Goal: Transaction & Acquisition: Purchase product/service

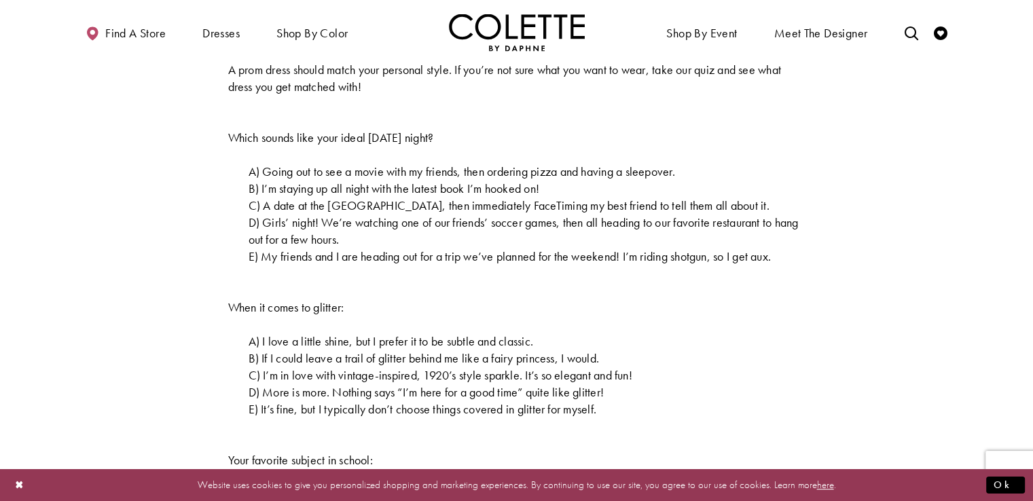
scroll to position [489, 0]
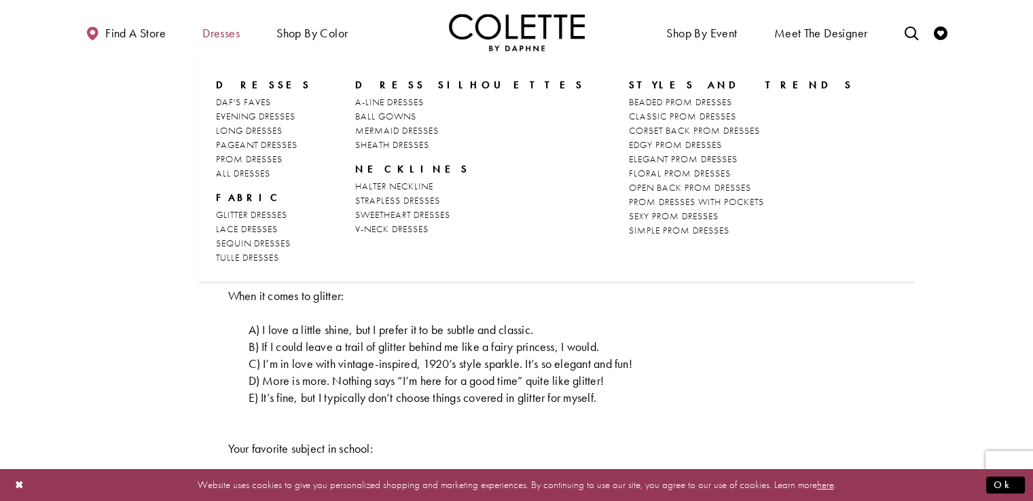
click at [241, 36] on span "Dresses" at bounding box center [221, 32] width 44 height 37
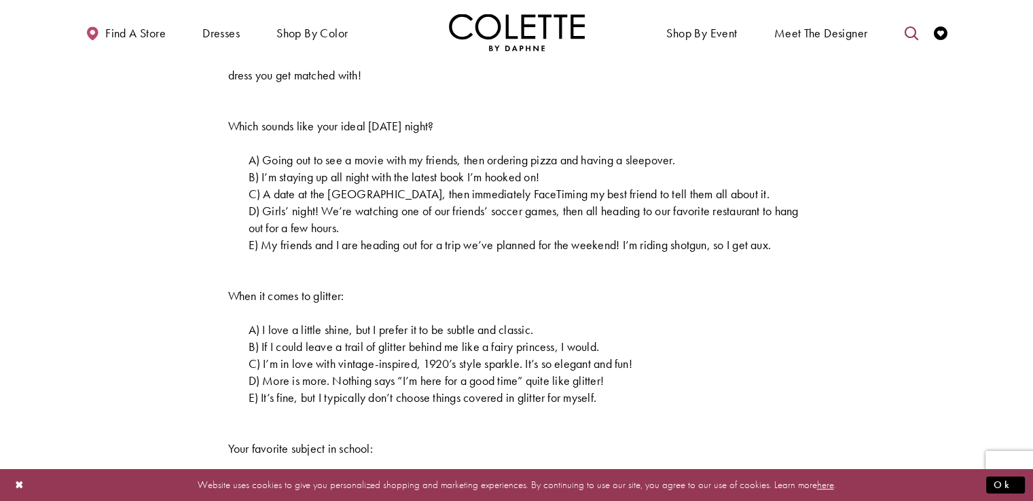
click at [913, 34] on icon "Toggle search" at bounding box center [911, 33] width 14 height 14
click at [831, 33] on input "Search" at bounding box center [842, 33] width 164 height 20
type input "**********"
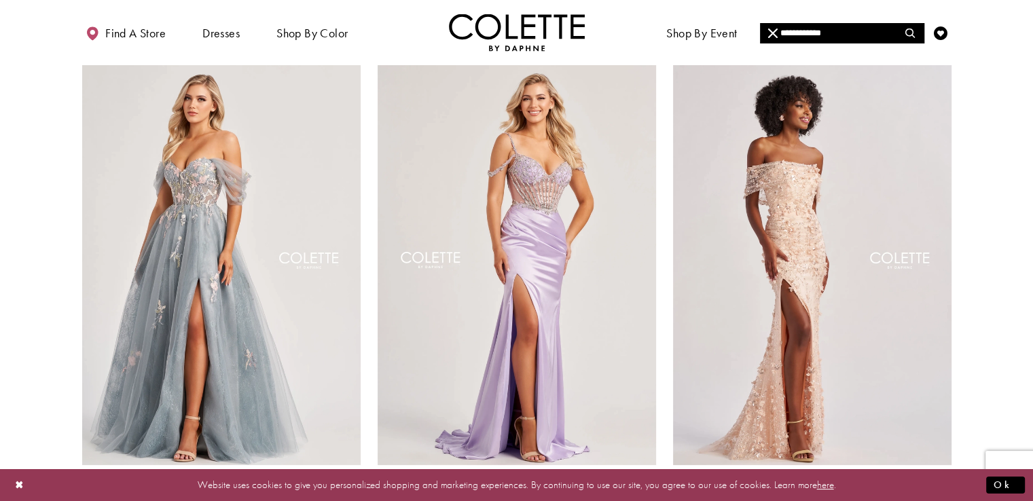
scroll to position [99, 0]
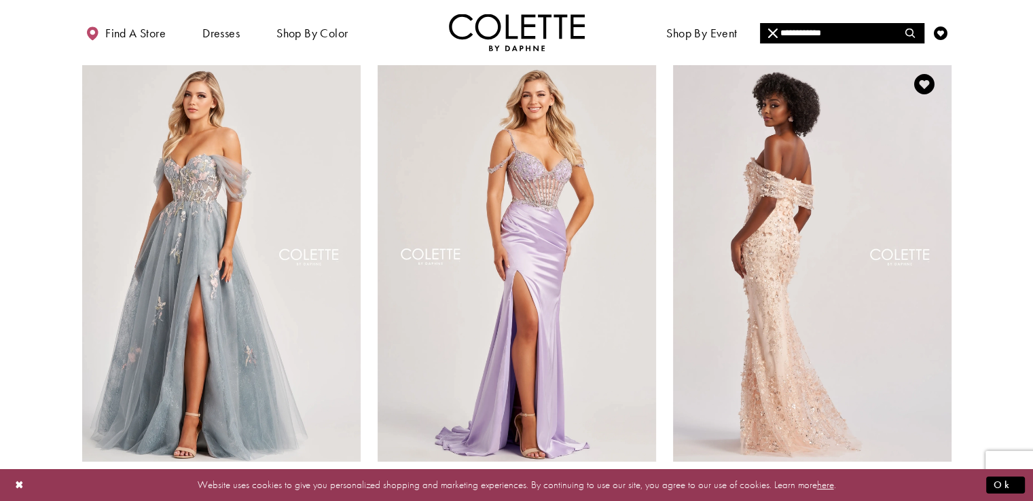
click at [896, 248] on img "Visit Colette by Daphne Style No. CL8530 Page" at bounding box center [812, 259] width 278 height 405
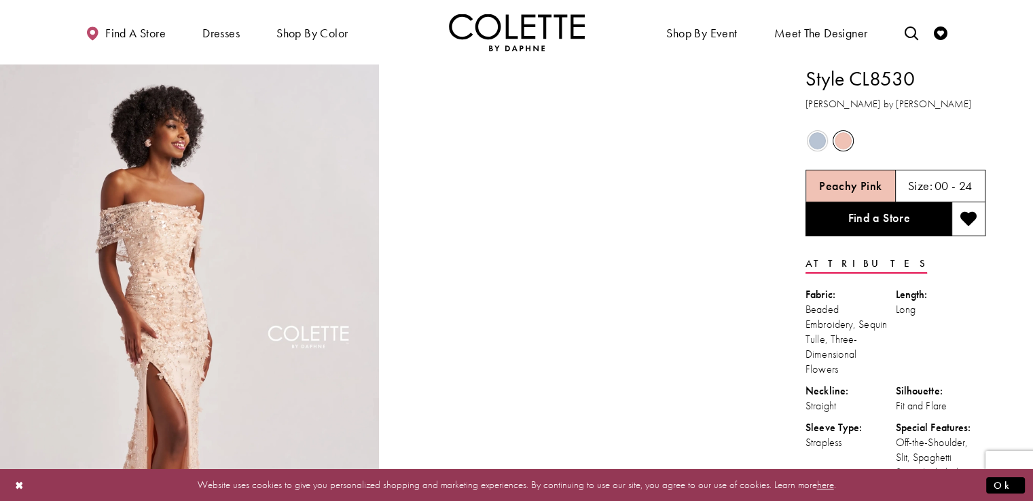
click at [823, 139] on span "Product color controls state depends on size chosen" at bounding box center [817, 140] width 17 height 17
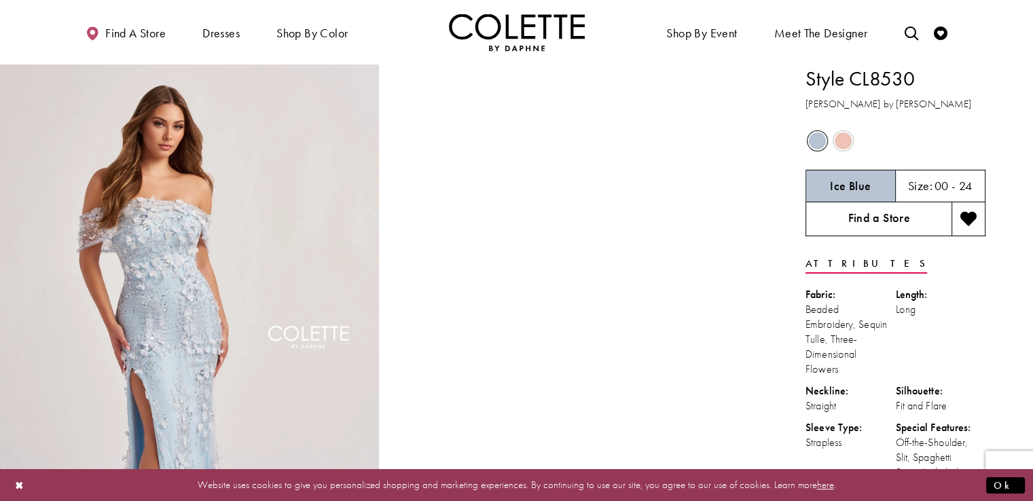
click at [883, 212] on link "Find a Store" at bounding box center [878, 219] width 146 height 34
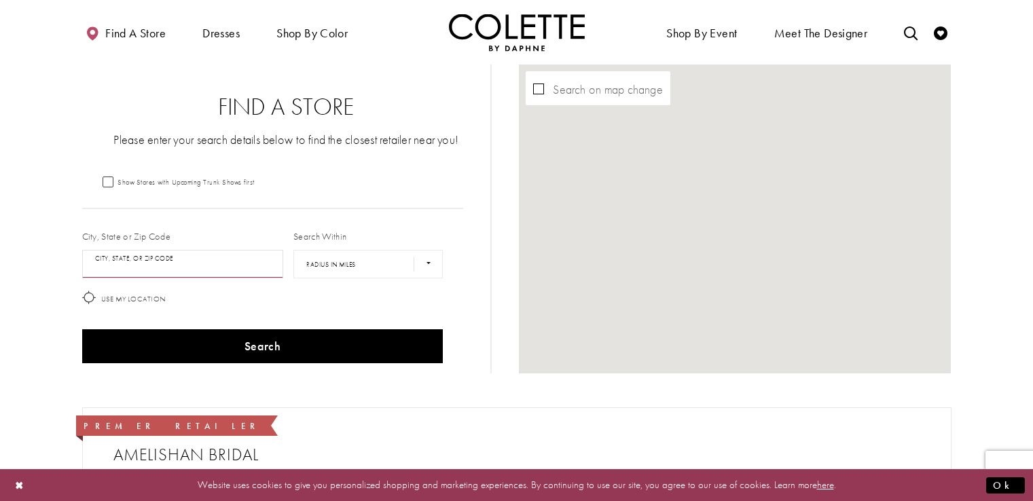
click at [265, 264] on input "City, State, or ZIP Code" at bounding box center [183, 264] width 202 height 29
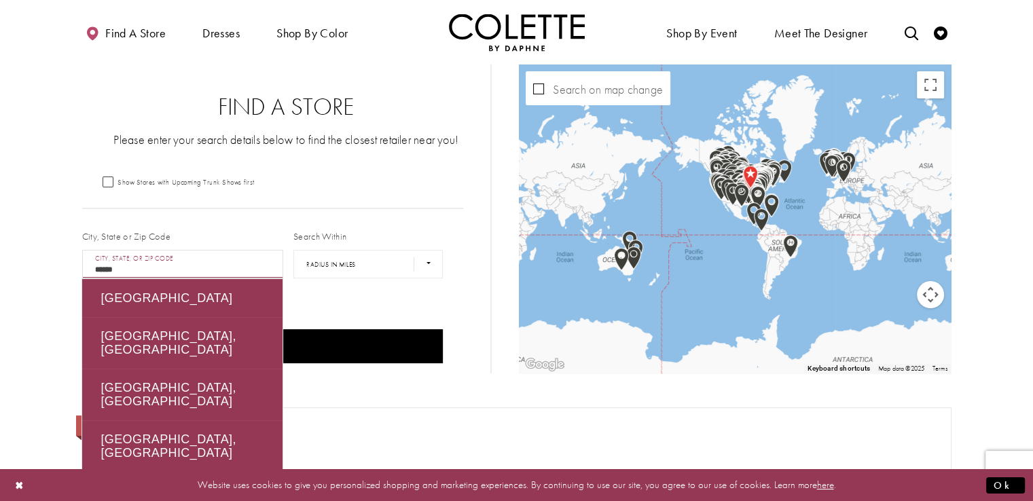
click at [82, 329] on button "Search" at bounding box center [262, 346] width 361 height 34
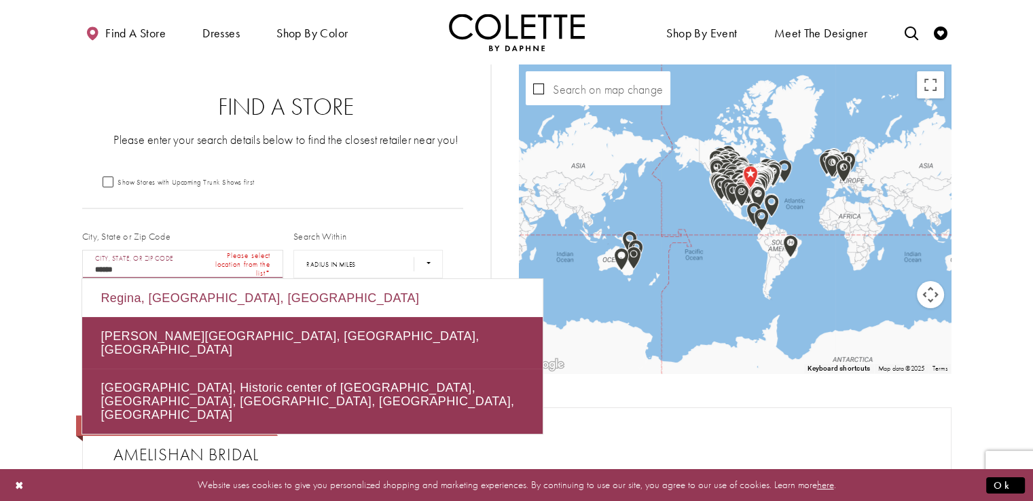
click at [247, 295] on div "Regina, SK, Canada" at bounding box center [312, 298] width 460 height 38
type input "**********"
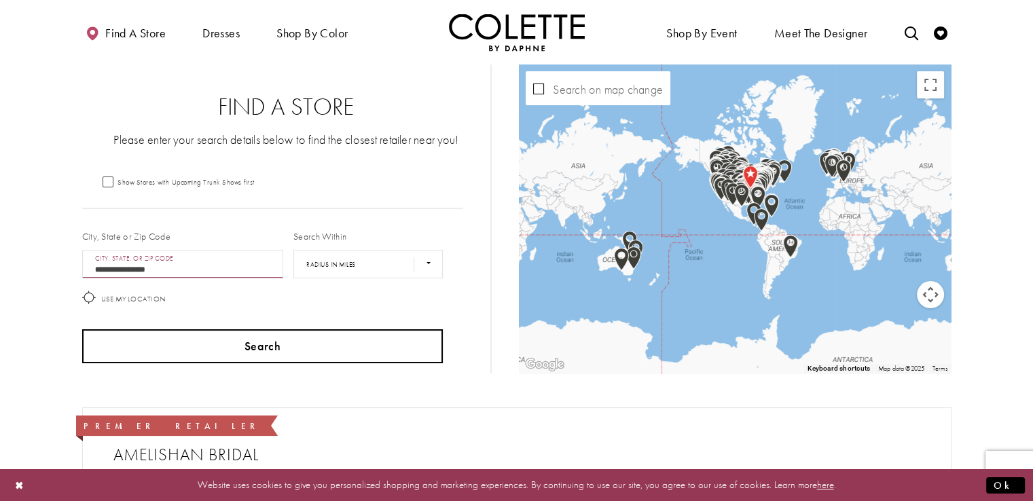
click at [260, 335] on button "Search" at bounding box center [262, 346] width 361 height 34
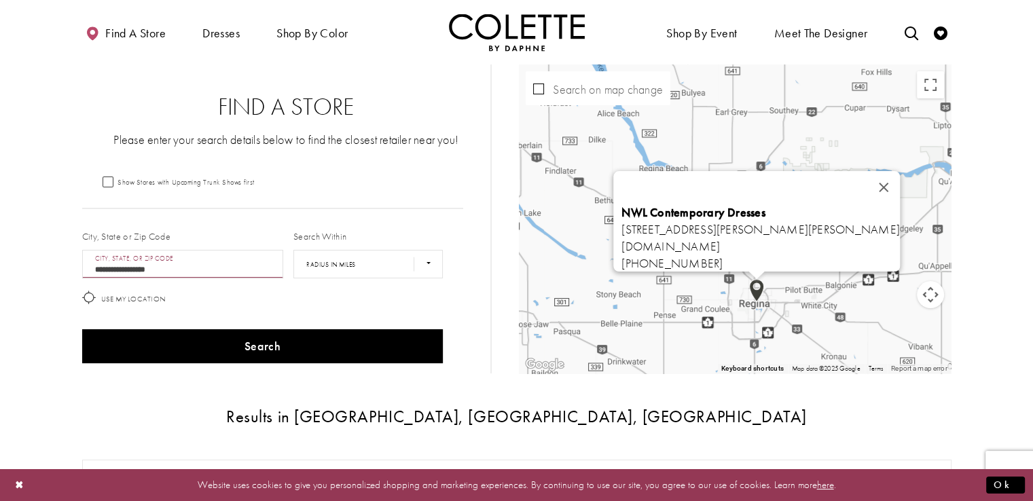
click at [757, 291] on img "Map with store locations" at bounding box center [756, 290] width 15 height 23
click at [703, 241] on link "nwldresses.com" at bounding box center [670, 246] width 98 height 16
